Goal: Task Accomplishment & Management: Manage account settings

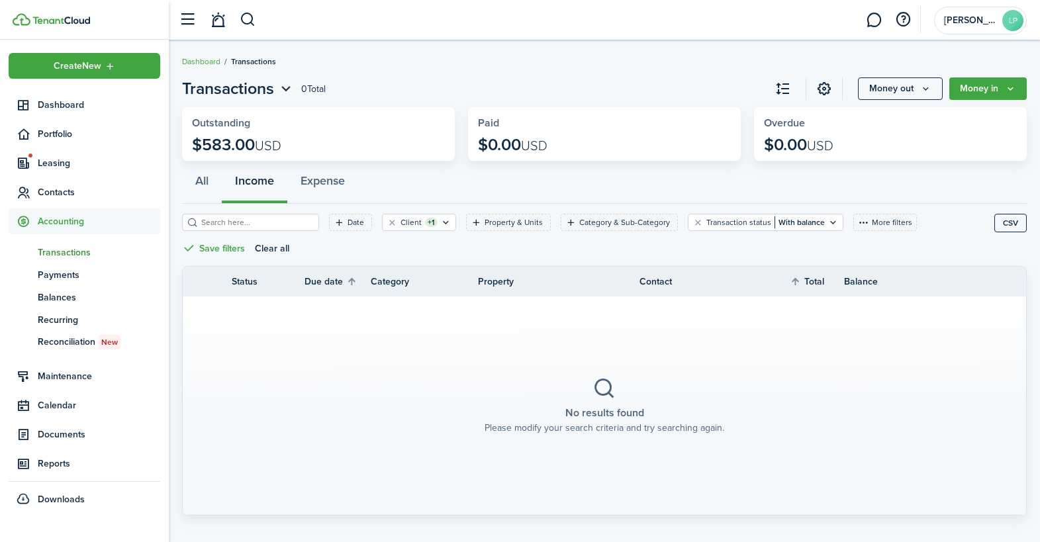
click at [73, 249] on span "Transactions" at bounding box center [99, 253] width 122 height 14
click at [400, 220] on filter-tag-label "Client" at bounding box center [410, 222] width 21 height 12
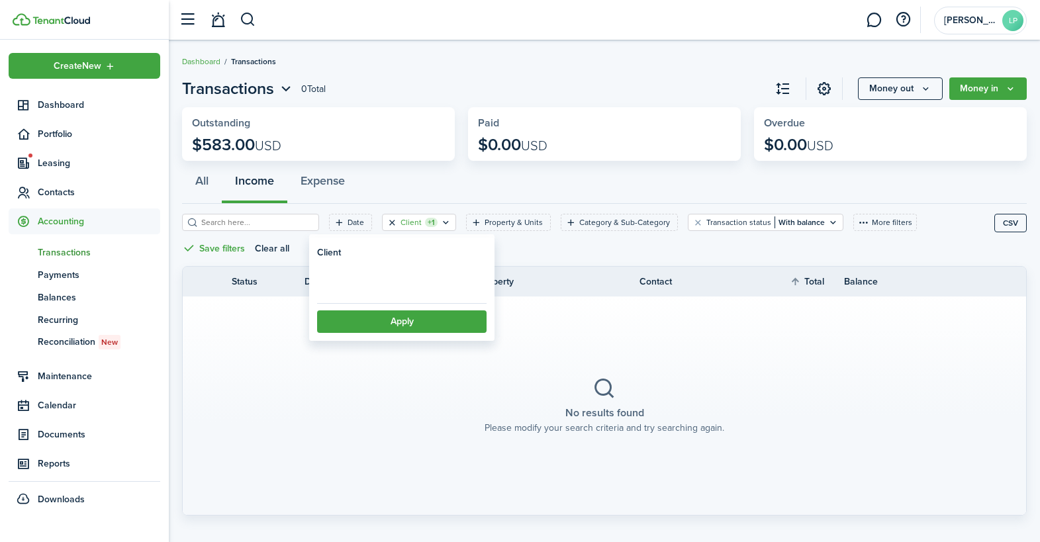
click at [386, 222] on button "Clear filter" at bounding box center [391, 222] width 11 height 11
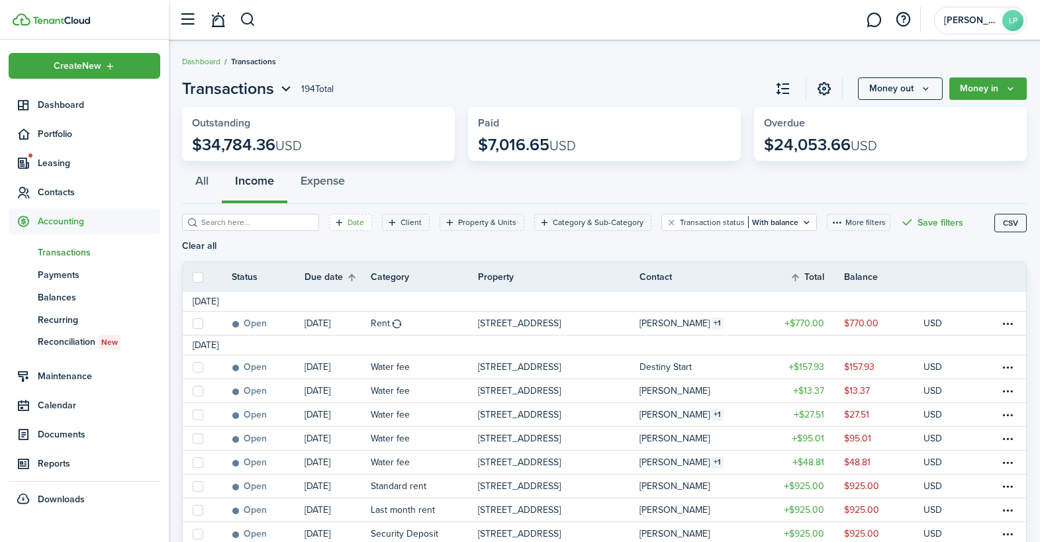
click at [334, 222] on icon "Open filter" at bounding box center [339, 222] width 11 height 11
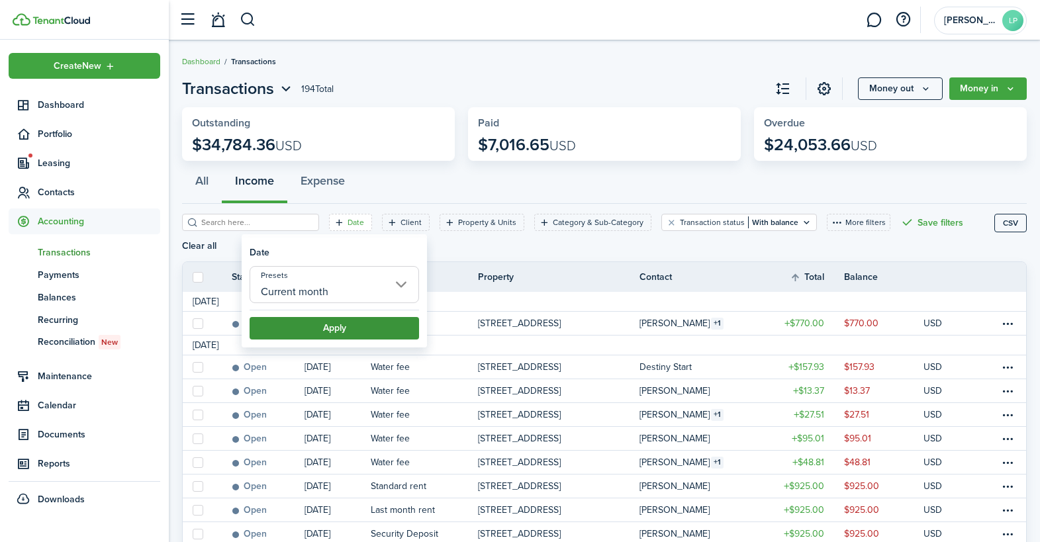
click at [324, 326] on button "Apply" at bounding box center [333, 328] width 169 height 22
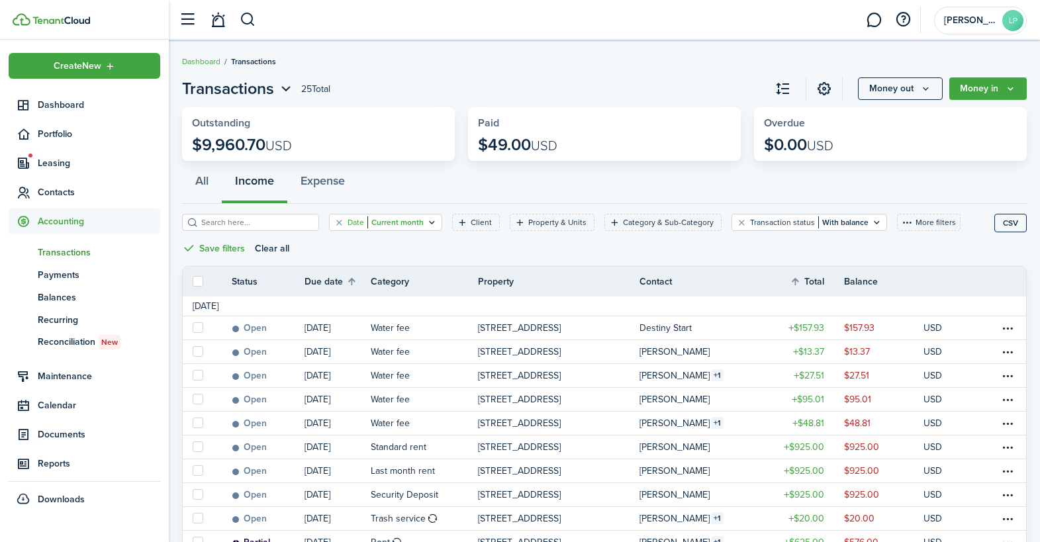
click at [374, 221] on filter-tag-value "Current month" at bounding box center [395, 222] width 56 height 12
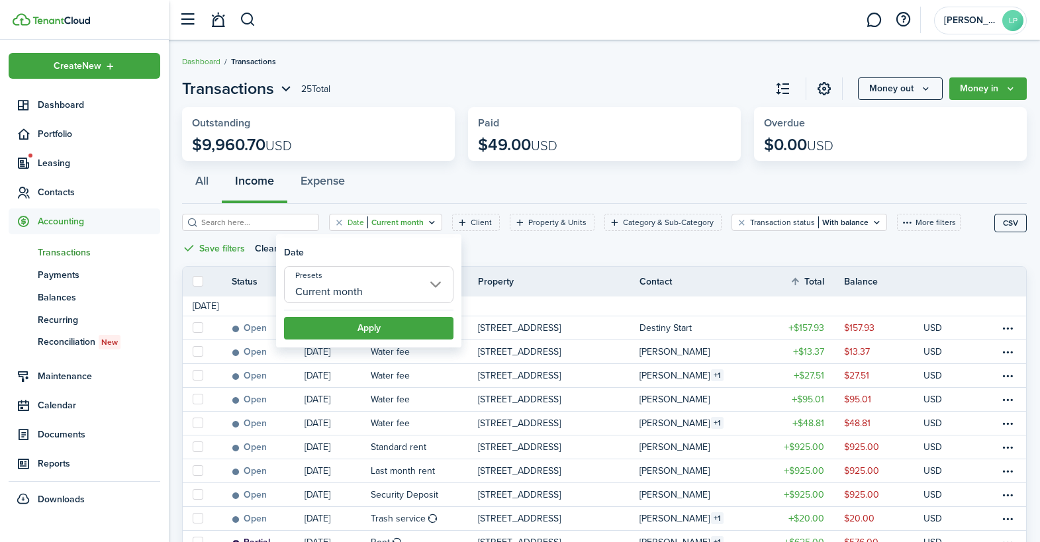
click at [359, 283] on input "Current month" at bounding box center [368, 284] width 169 height 37
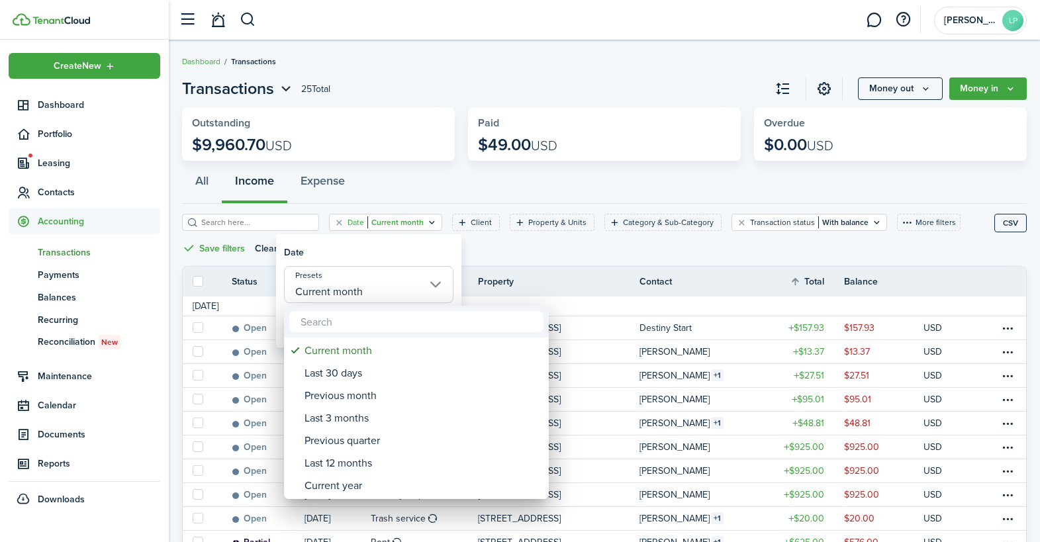
click at [339, 257] on div at bounding box center [519, 271] width 1251 height 754
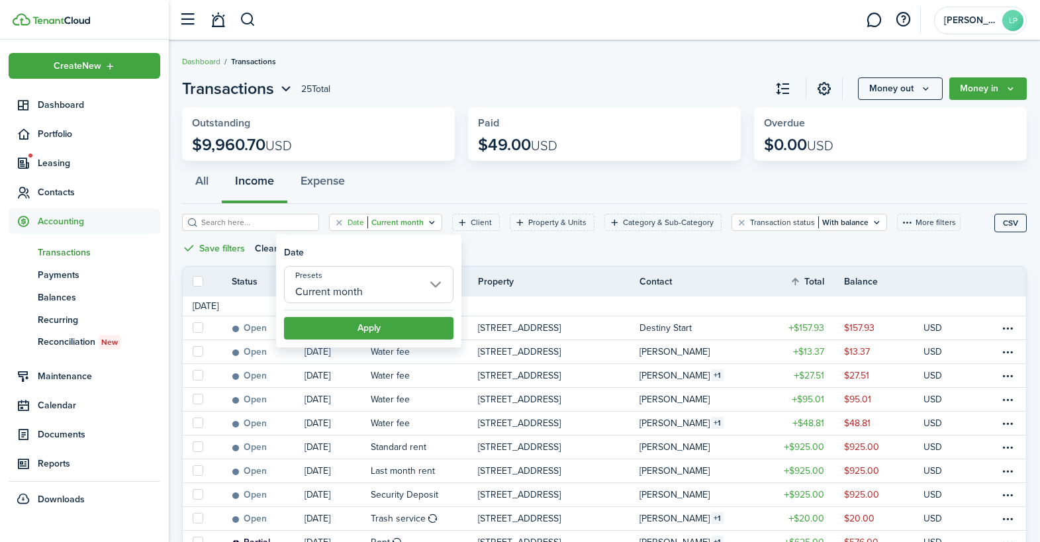
click at [354, 294] on input "Current month" at bounding box center [368, 284] width 169 height 37
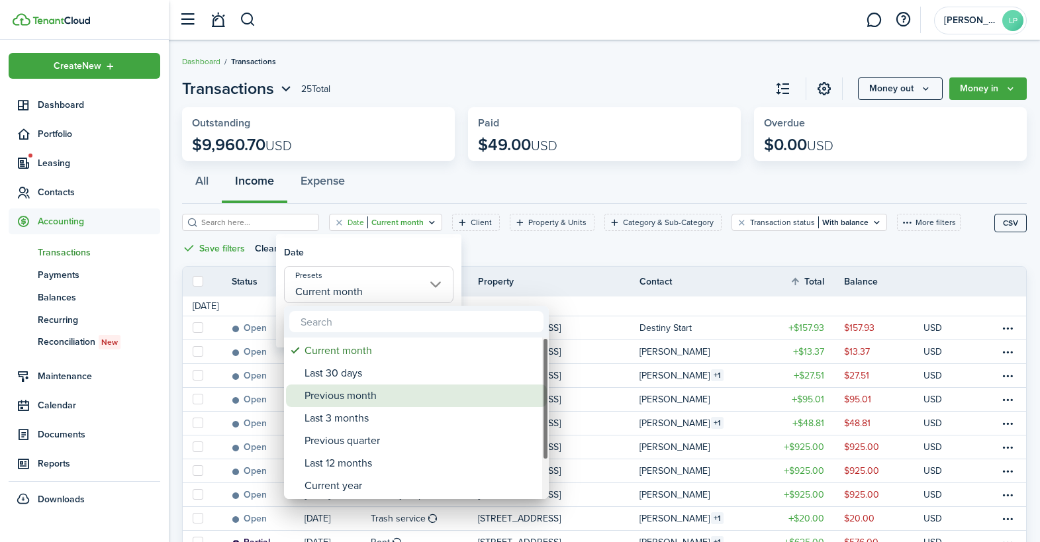
click at [335, 394] on div "Previous month" at bounding box center [421, 395] width 234 height 22
type input "Previous month"
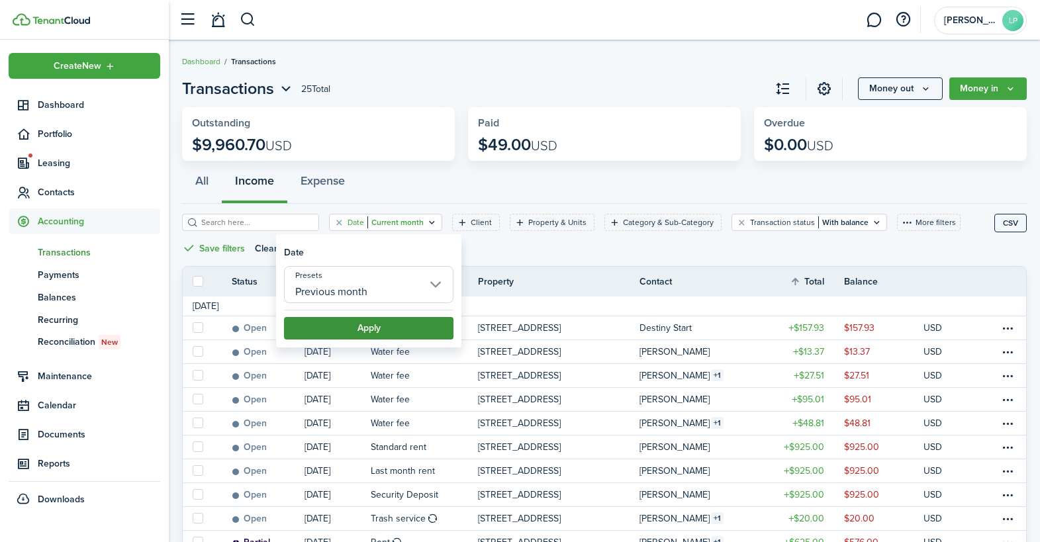
click at [336, 331] on button "Apply" at bounding box center [368, 328] width 169 height 22
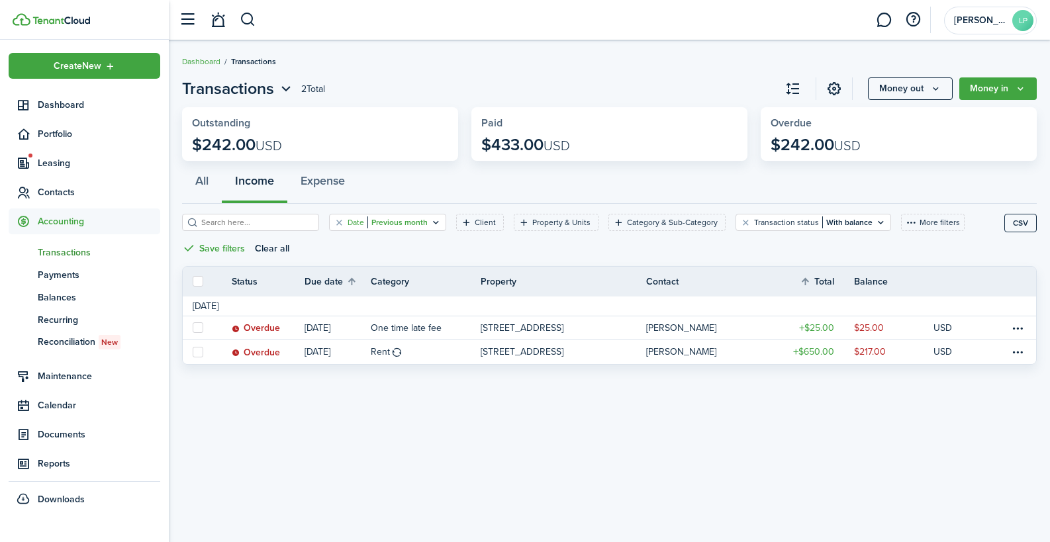
click at [373, 226] on filter-tag-value "Previous month" at bounding box center [397, 222] width 60 height 12
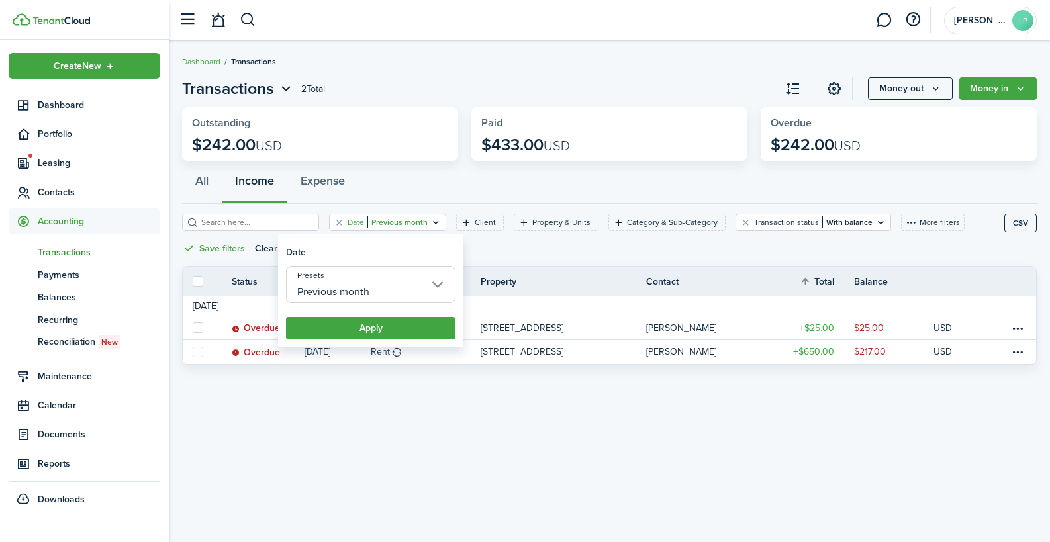
click at [355, 282] on input "Previous month" at bounding box center [370, 284] width 169 height 37
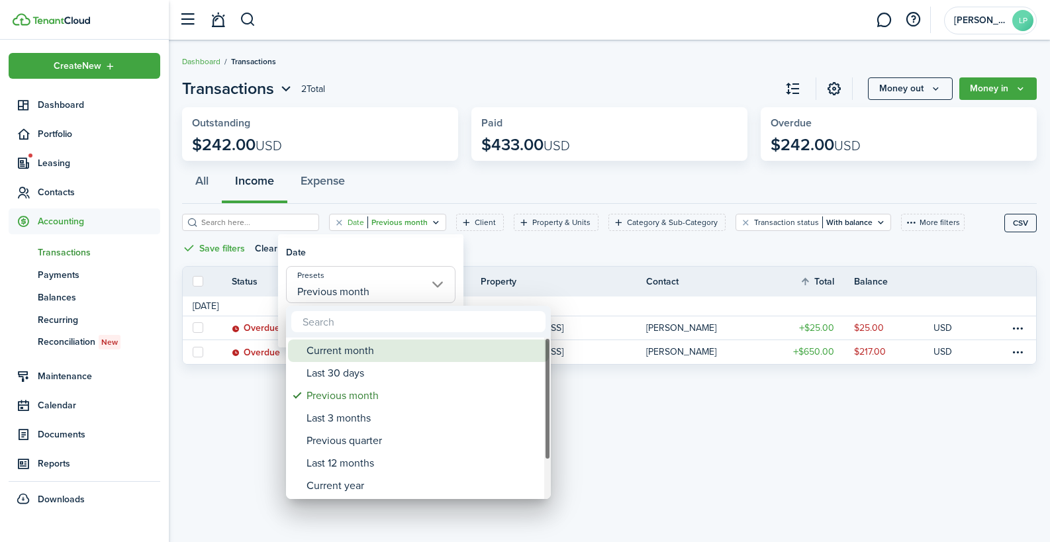
click at [341, 347] on div "Current month" at bounding box center [423, 350] width 234 height 22
type input "Current month"
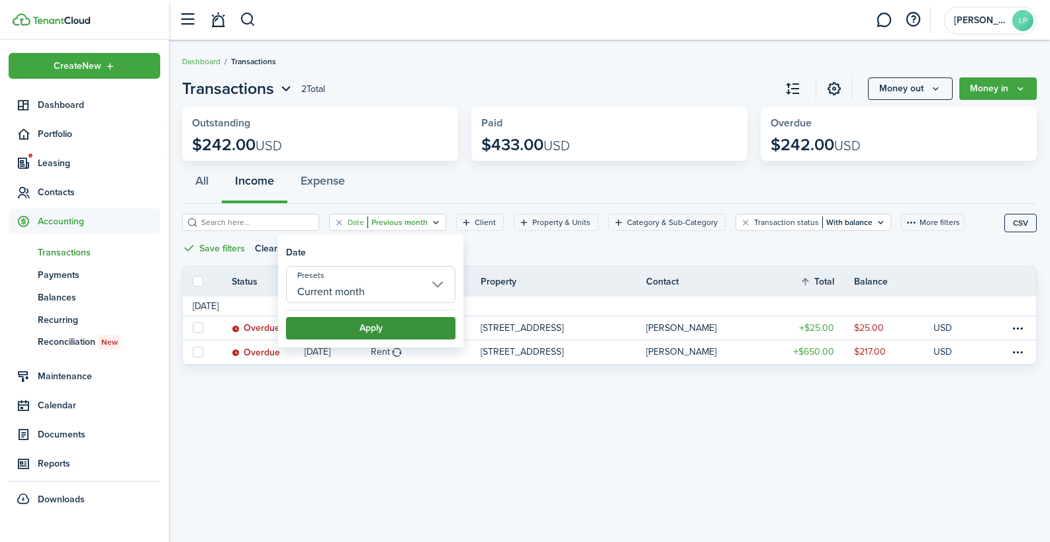
click at [341, 328] on button "Apply" at bounding box center [370, 328] width 169 height 22
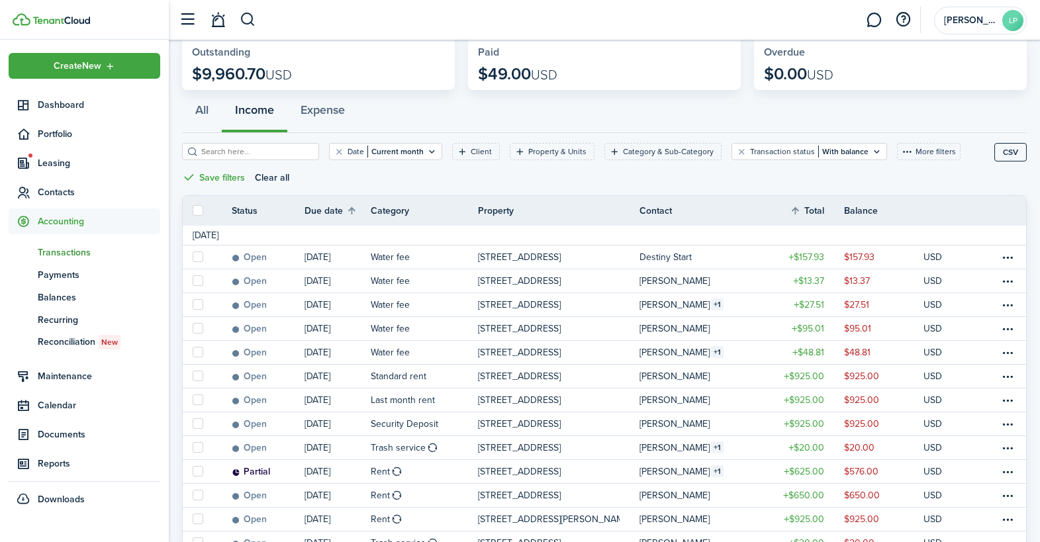
scroll to position [58, 0]
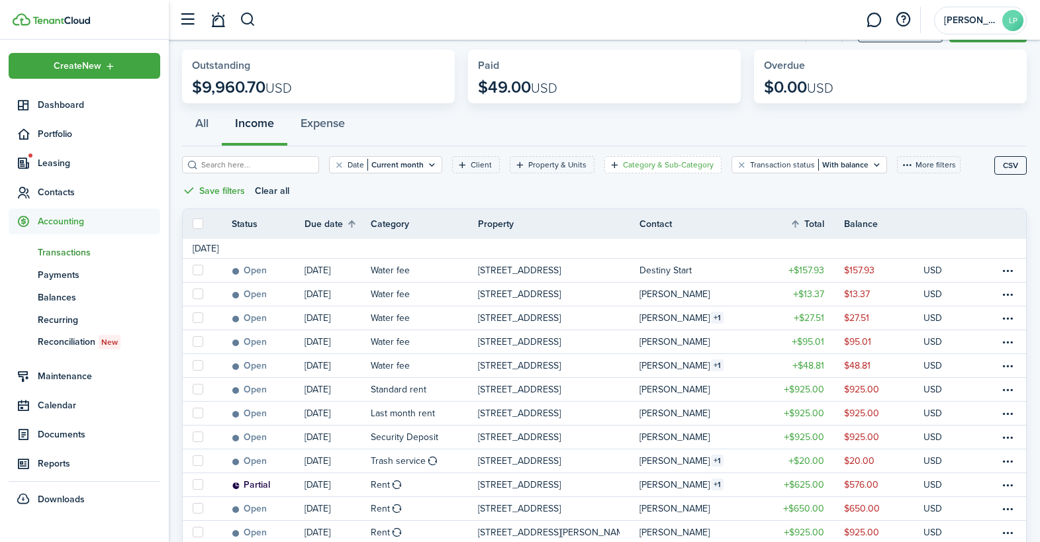
click at [623, 170] on div "Category & Sub-Category" at bounding box center [670, 165] width 94 height 12
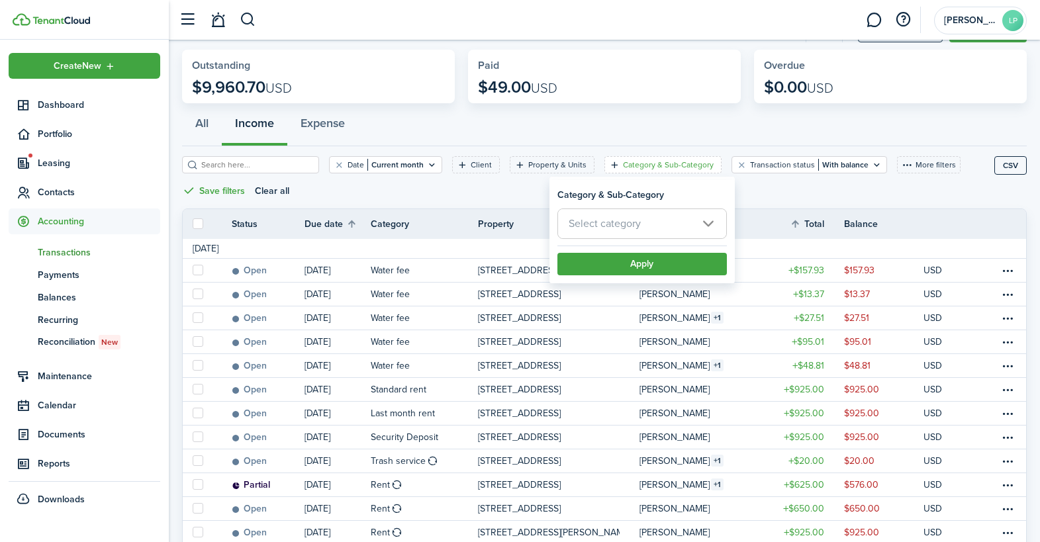
click at [604, 223] on span "Select category" at bounding box center [604, 223] width 72 height 15
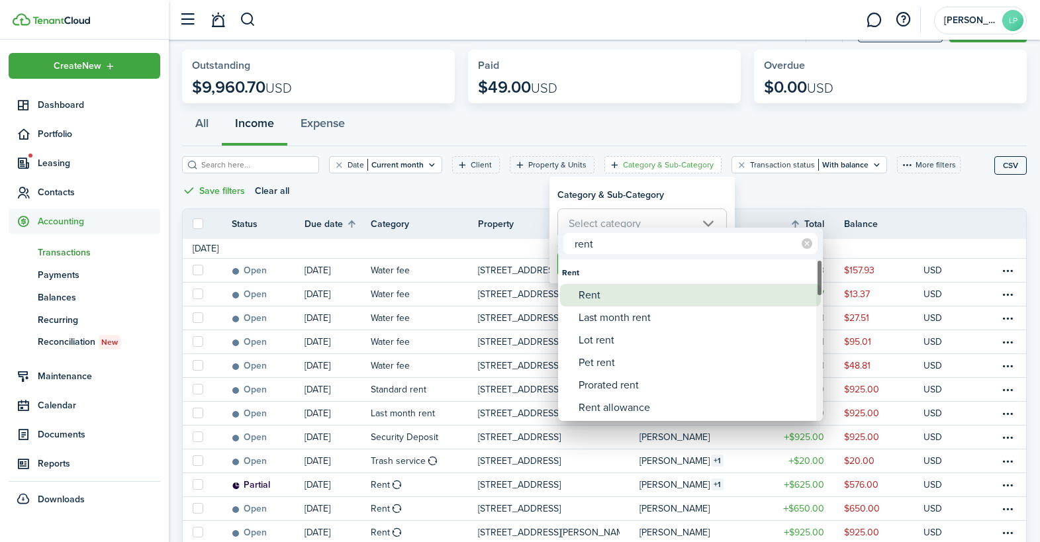
type input "rent"
click at [602, 294] on div "Rent" at bounding box center [695, 295] width 234 height 22
type input "Rent"
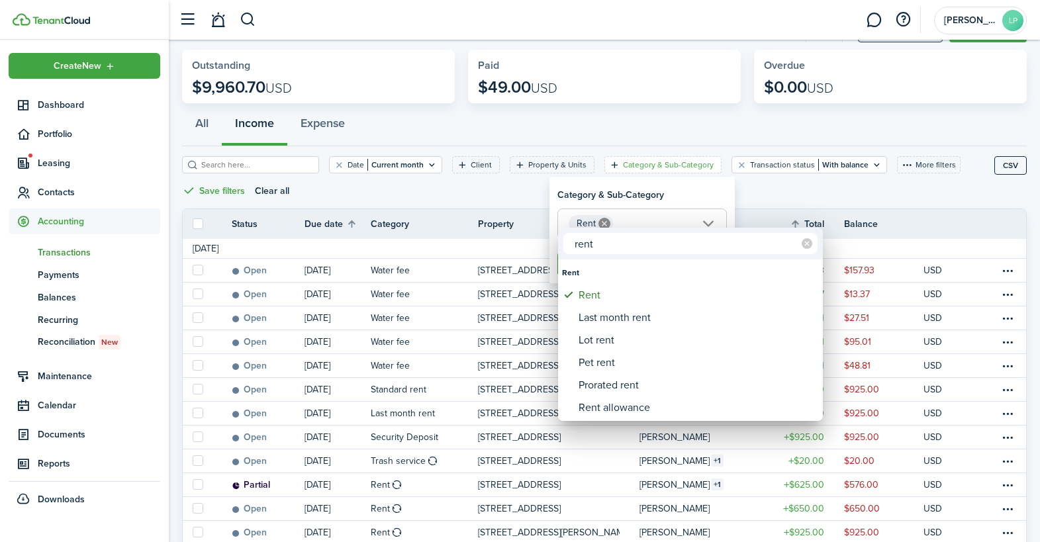
click at [694, 197] on div at bounding box center [519, 271] width 1251 height 754
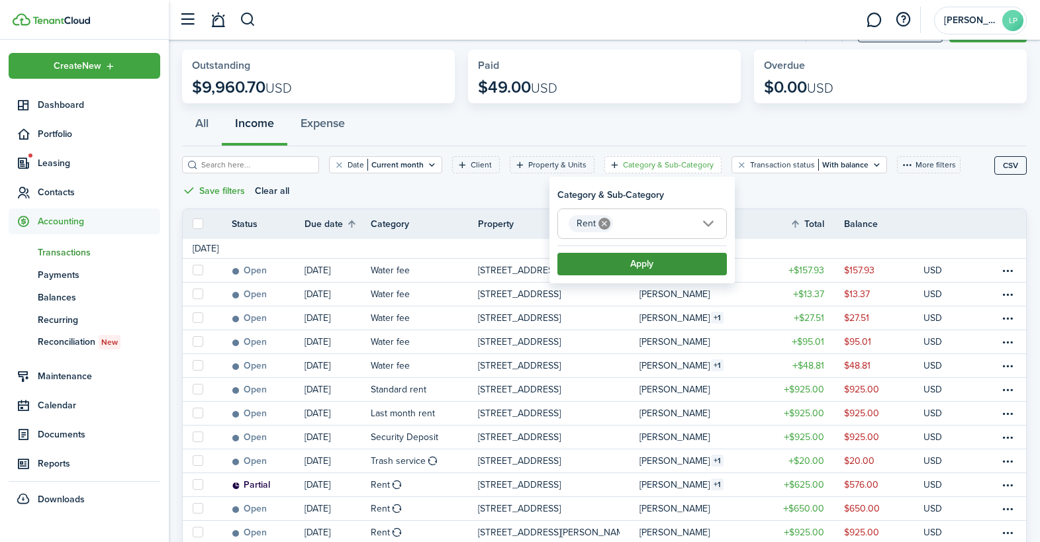
click at [654, 265] on button "Apply" at bounding box center [641, 264] width 169 height 22
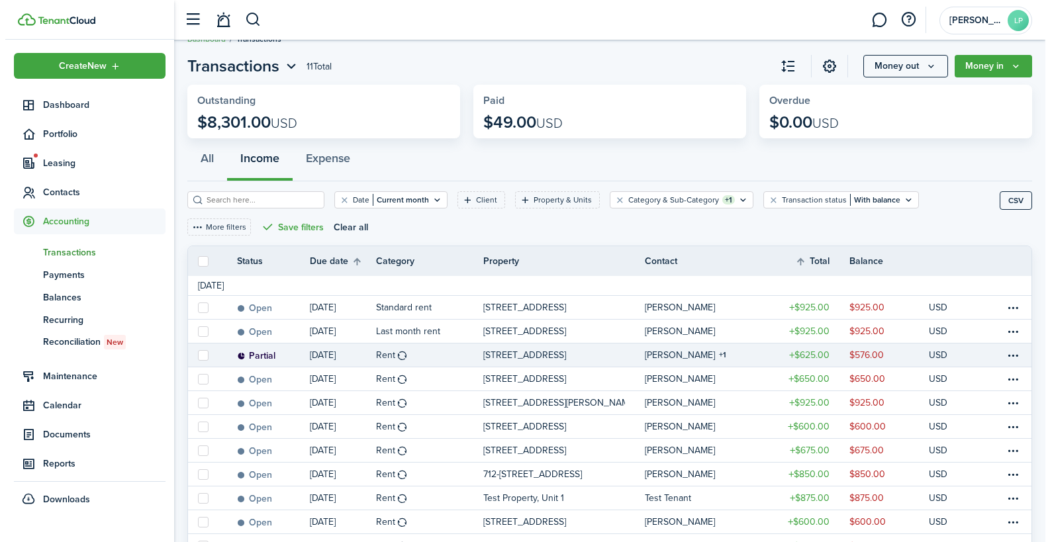
scroll to position [80, 0]
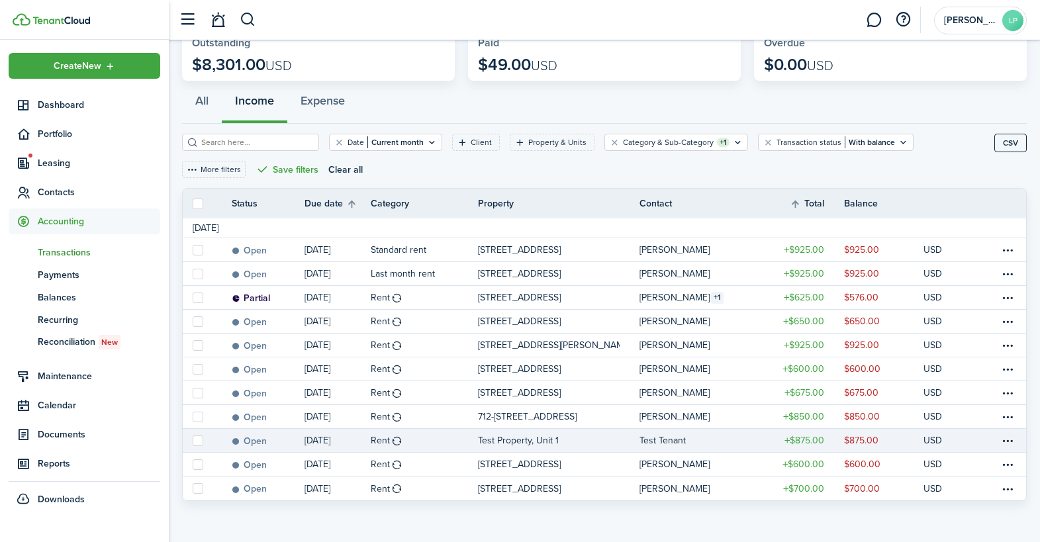
click at [200, 435] on label at bounding box center [198, 440] width 11 height 11
click at [193, 440] on input "checkbox" at bounding box center [192, 440] width 1 height 1
checkbox input "true"
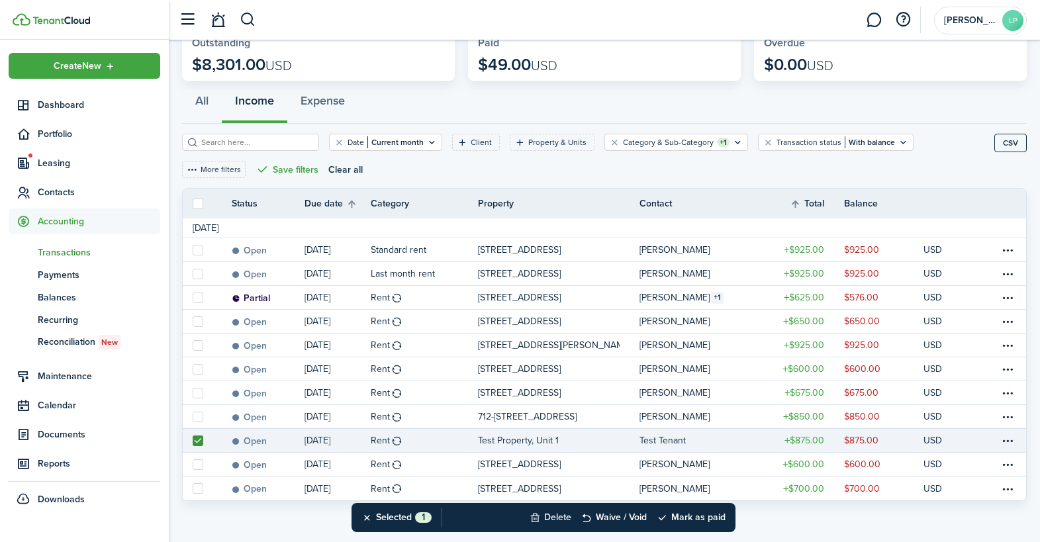
click at [549, 519] on button "Delete" at bounding box center [550, 517] width 42 height 29
click at [696, 521] on button "Confirm" at bounding box center [690, 517] width 53 height 19
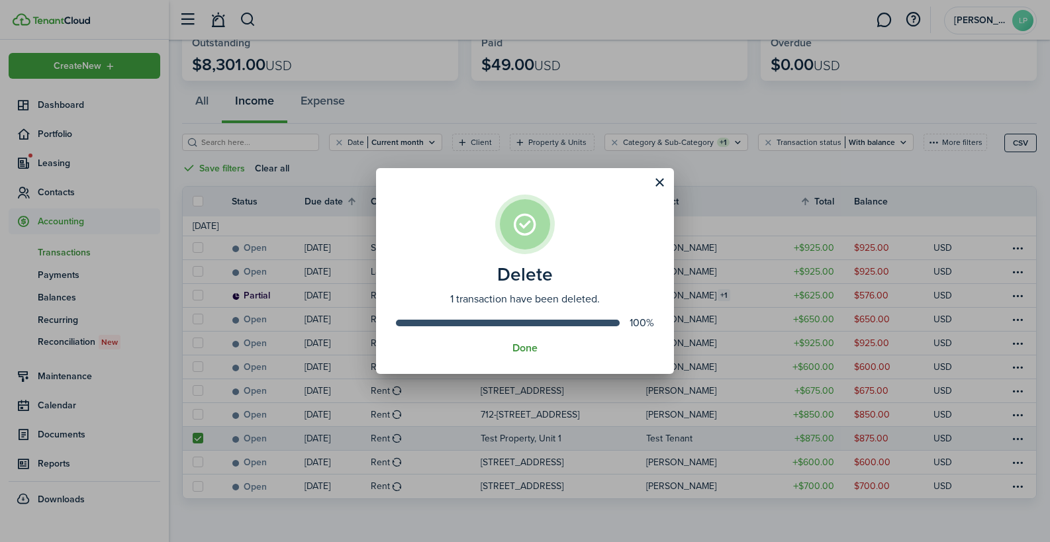
click at [529, 350] on button "Done" at bounding box center [524, 348] width 25 height 12
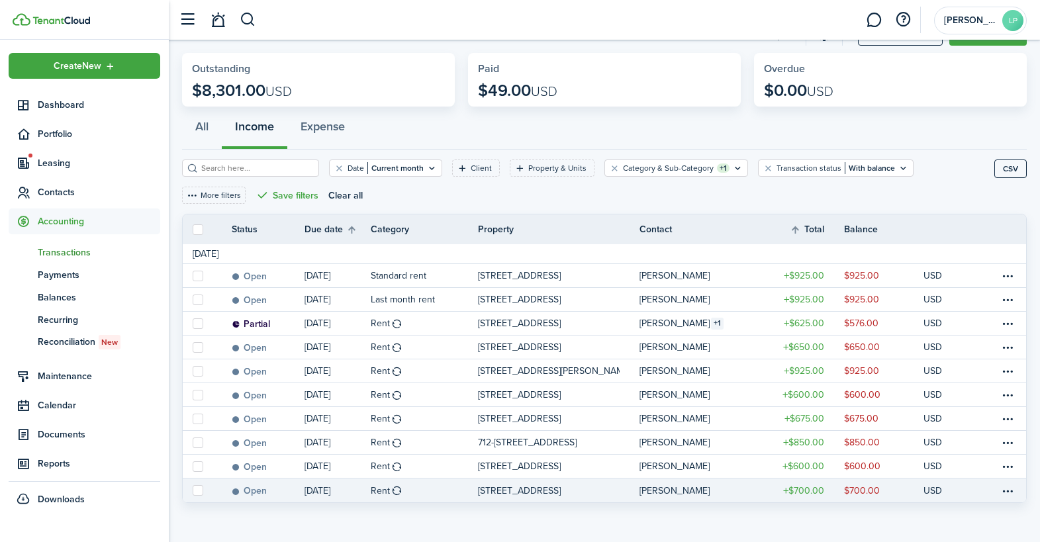
scroll to position [56, 0]
